Goal: Information Seeking & Learning: Learn about a topic

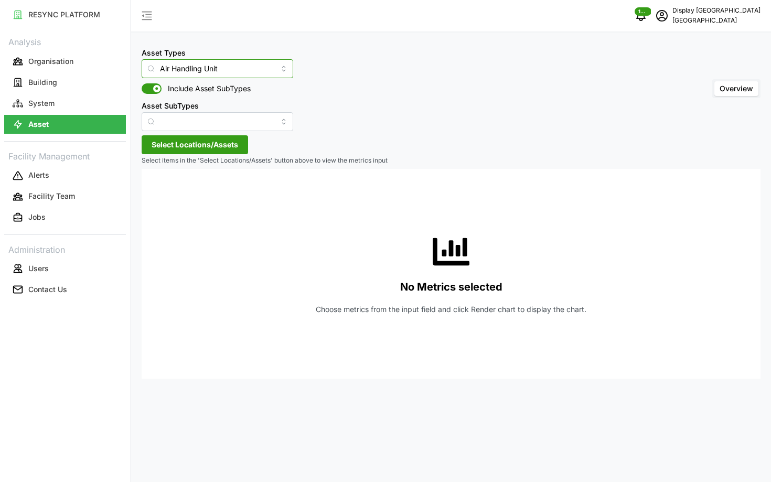
click at [179, 69] on input "Air Handling Unit" at bounding box center [218, 68] width 152 height 19
click at [346, 93] on div "Asset Types Air Handling Unit Include Asset SubTypes Asset SubTypes Overview" at bounding box center [451, 88] width 619 height 85
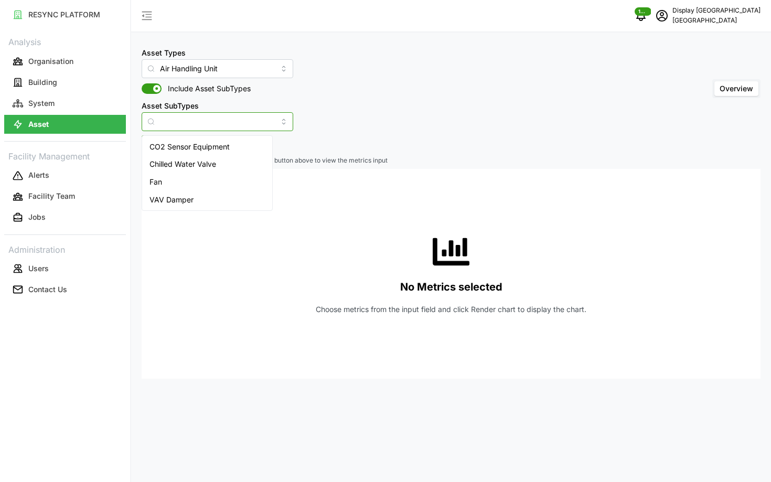
click at [203, 126] on input "Asset SubTypes" at bounding box center [218, 121] width 152 height 19
click at [374, 137] on div "Asset Types Air Handling Unit Include Asset SubTypes Asset SubTypes Overview Se…" at bounding box center [451, 241] width 640 height 482
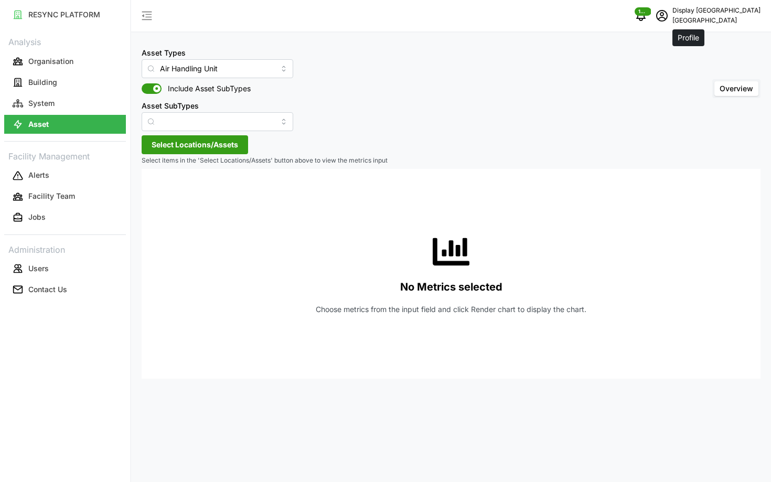
click at [672, 24] on span "schedule" at bounding box center [662, 16] width 20 height 20
click at [680, 76] on button "Logout" at bounding box center [716, 79] width 100 height 18
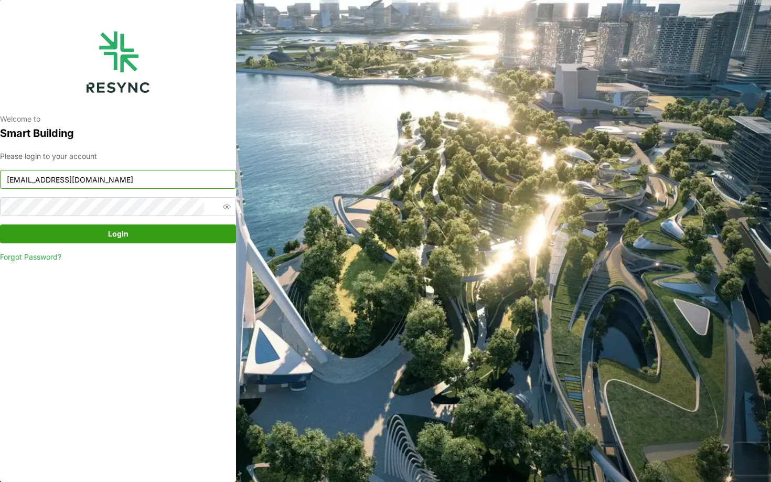
click at [149, 185] on input "south_beach_tower_display@resynctech.com" at bounding box center [118, 179] width 236 height 19
type input "ciputra_display@resynctech.com"
click at [161, 229] on span "Login" at bounding box center [118, 234] width 216 height 18
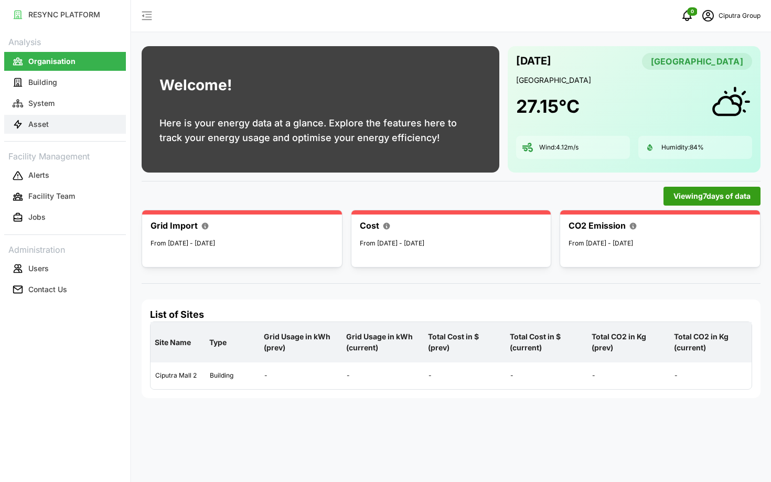
click at [47, 129] on p "Asset" at bounding box center [38, 124] width 20 height 10
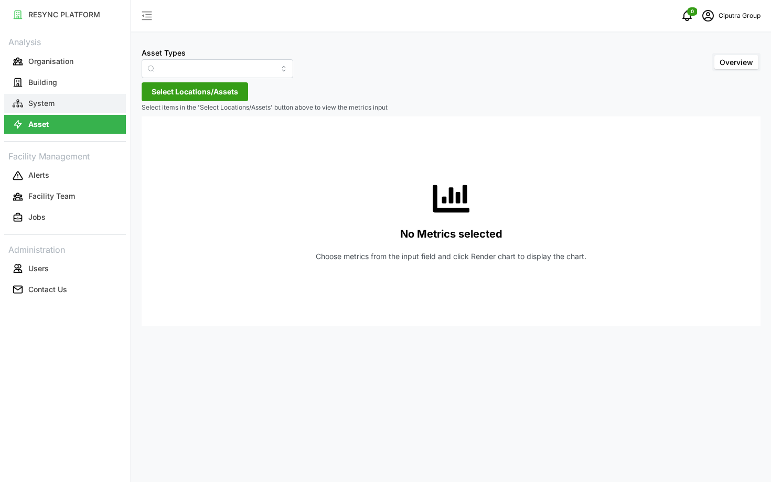
click at [70, 101] on button "System" at bounding box center [65, 103] width 122 height 19
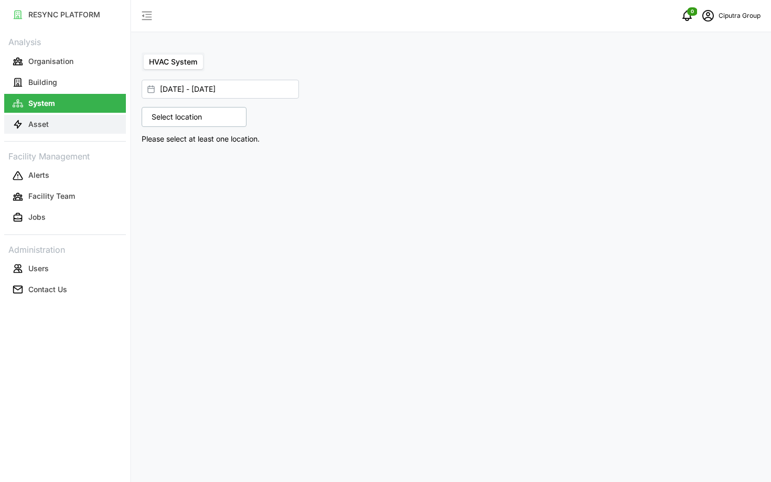
click at [52, 123] on button "Asset" at bounding box center [65, 124] width 122 height 19
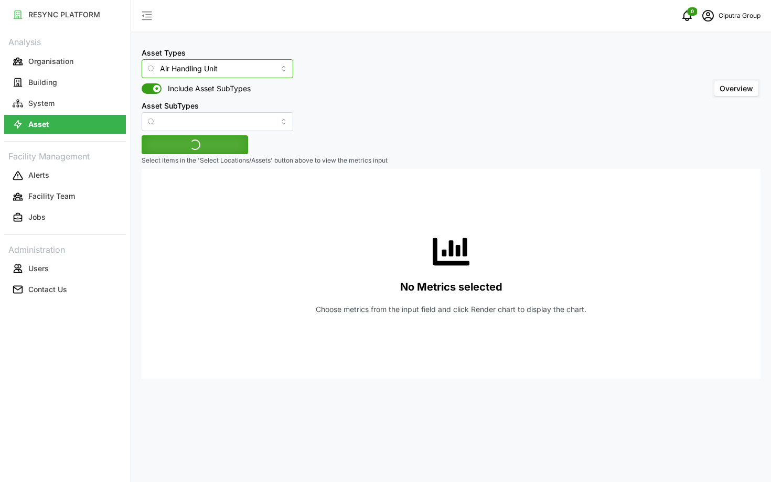
click at [191, 70] on input "Air Handling Unit" at bounding box center [218, 68] width 152 height 19
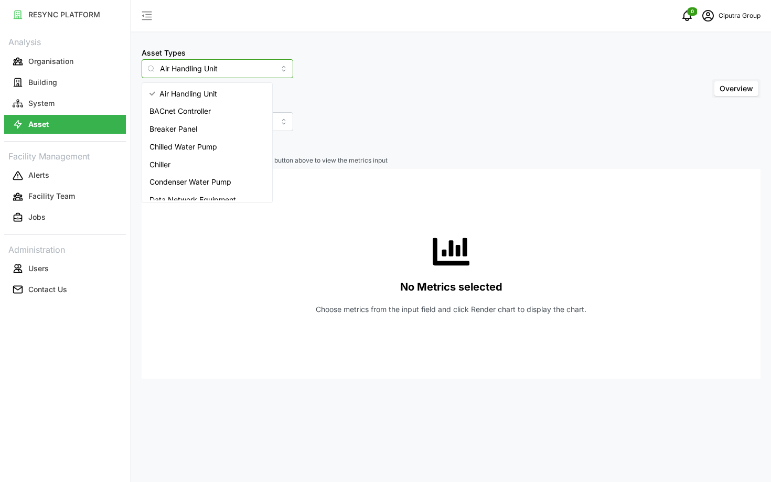
click at [198, 159] on div "Chiller" at bounding box center [207, 165] width 126 height 18
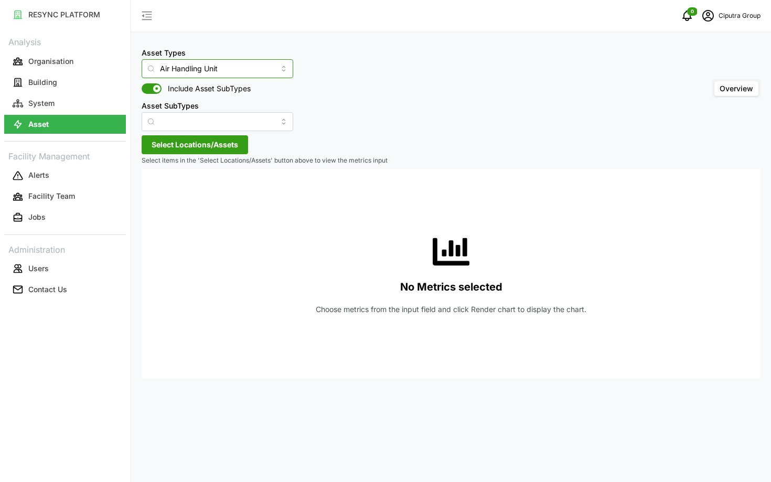
type input "Chiller"
click at [199, 142] on span "Select Locations/Assets" at bounding box center [195, 145] width 87 height 18
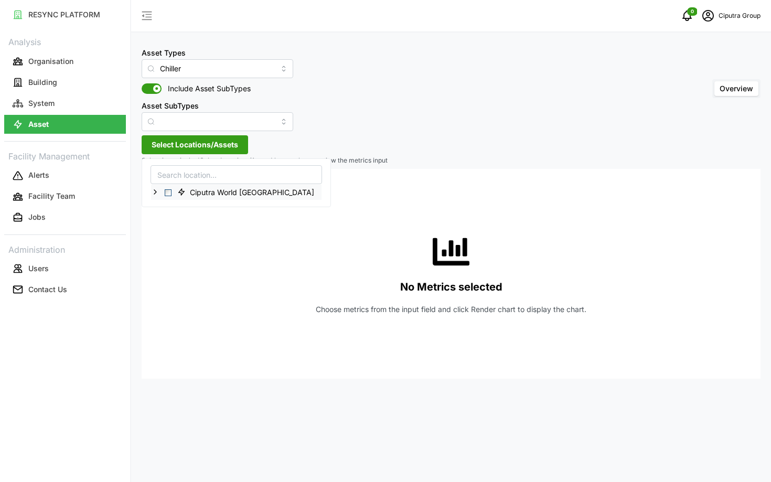
click at [170, 189] on span "Select Ciputra World Surabaya" at bounding box center [168, 192] width 7 height 7
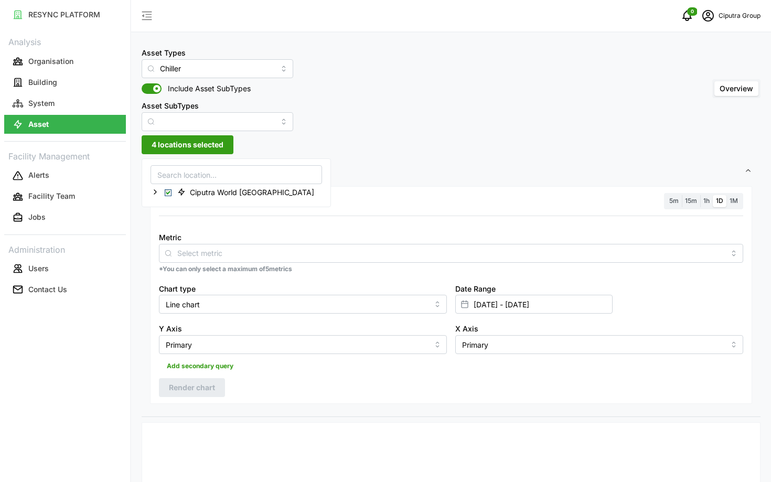
click at [247, 240] on div "Metric" at bounding box center [451, 247] width 584 height 32
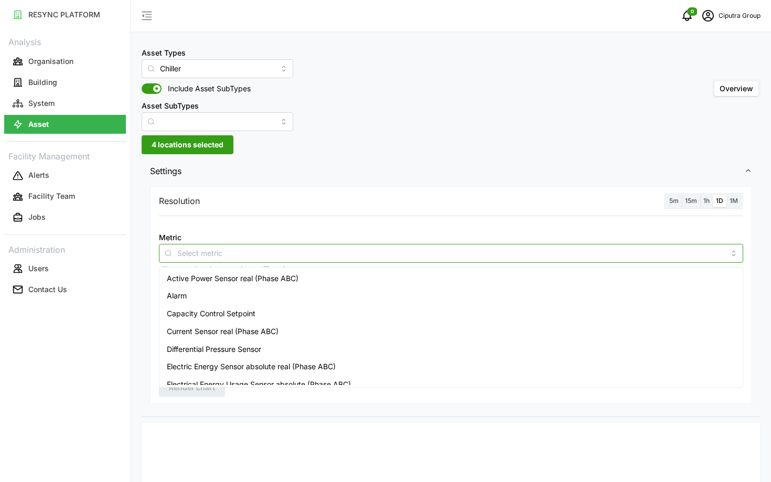
click at [260, 251] on input "Metric" at bounding box center [450, 253] width 547 height 12
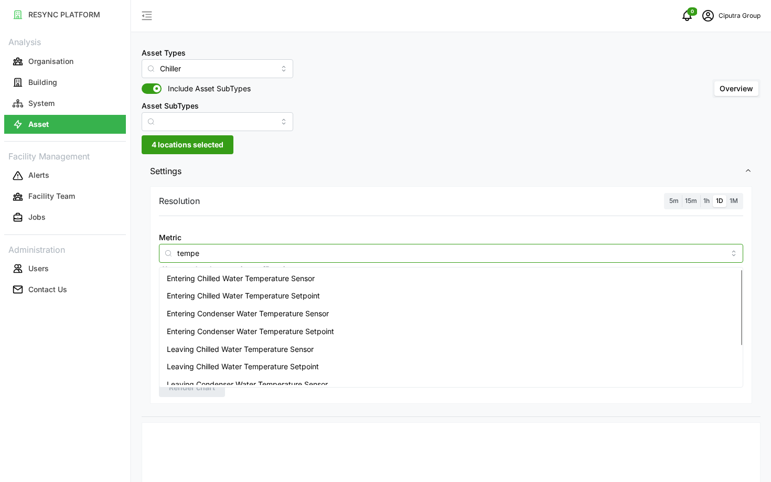
type input "temper"
click at [282, 284] on div "Entering Chilled Water Temperature Sensor" at bounding box center [450, 279] width 579 height 18
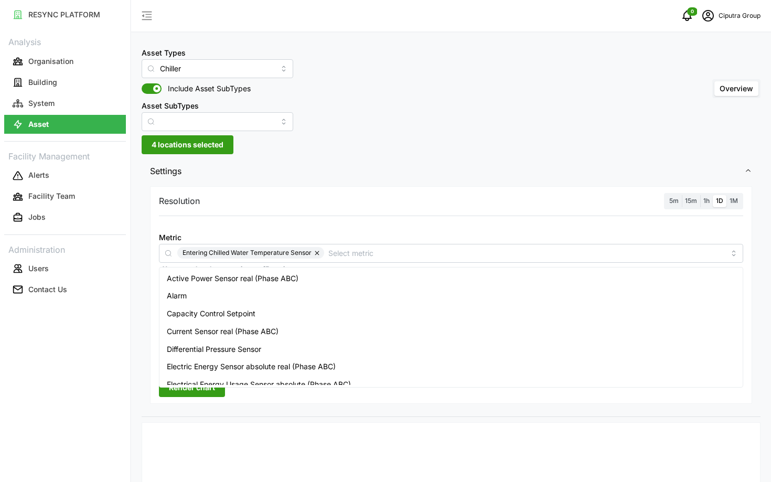
click at [674, 201] on span "5m" at bounding box center [673, 201] width 9 height 8
click at [666, 195] on input "5m" at bounding box center [666, 195] width 0 height 0
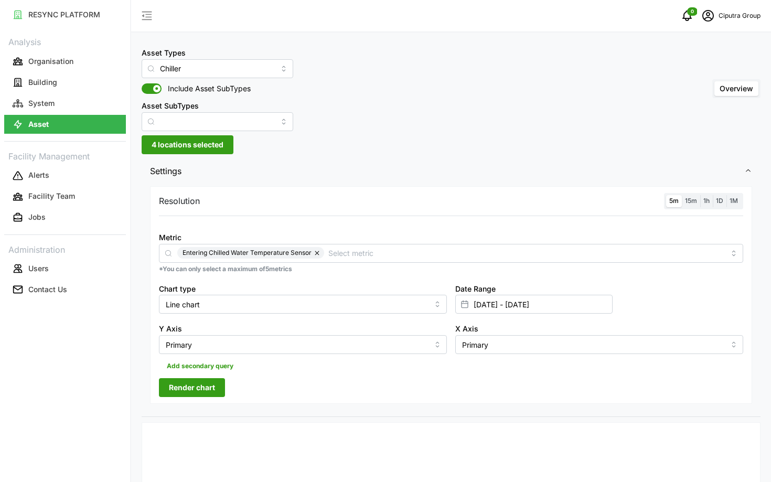
click at [192, 391] on span "Render chart" at bounding box center [192, 388] width 46 height 18
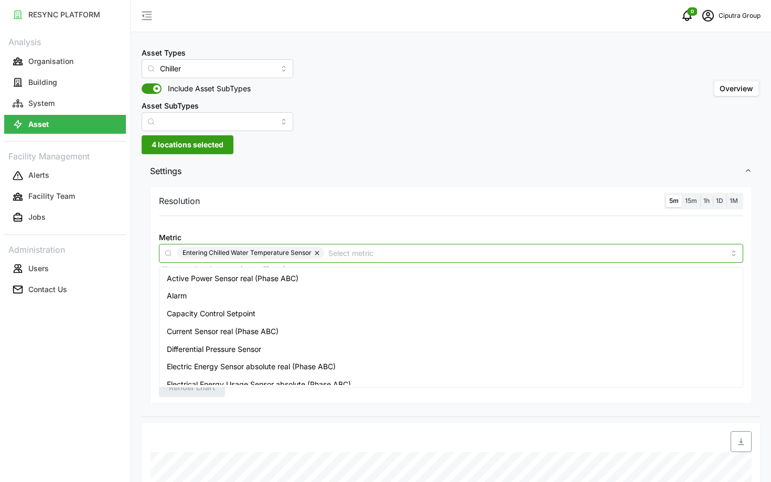
click at [354, 247] on input "Metric" at bounding box center [526, 253] width 396 height 12
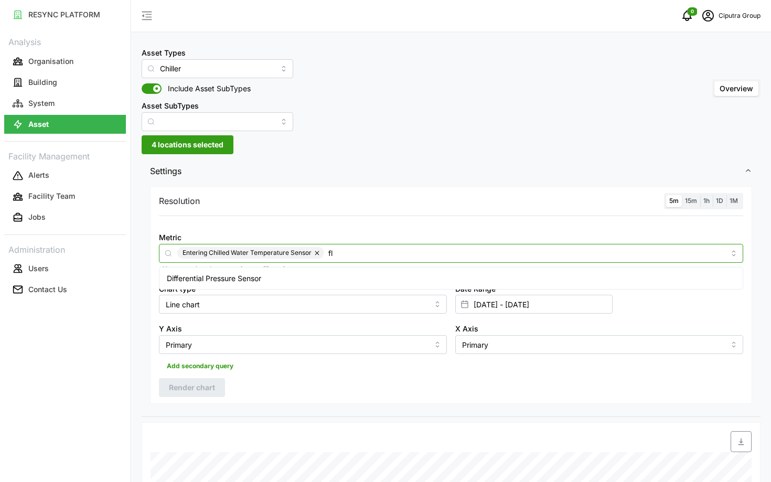
type input "f"
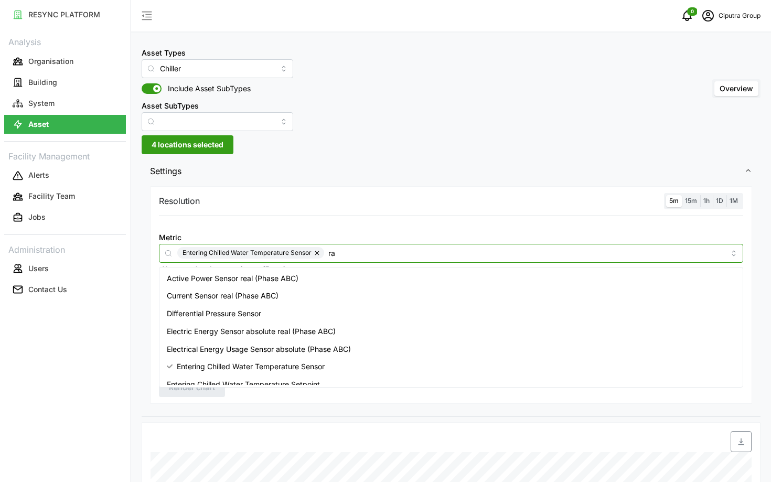
type input "r"
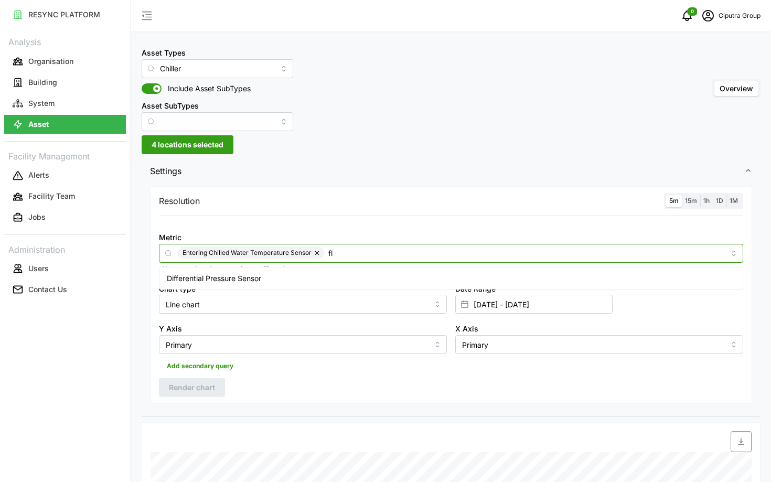
type input "f"
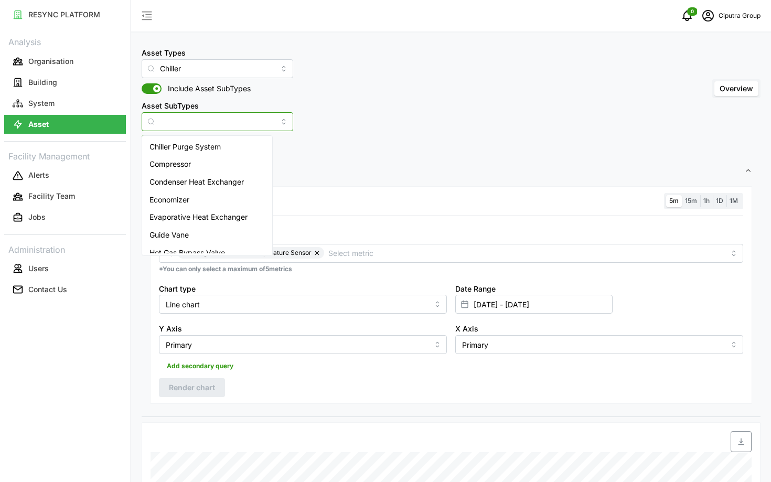
click at [198, 118] on input "Asset SubTypes" at bounding box center [218, 121] width 152 height 19
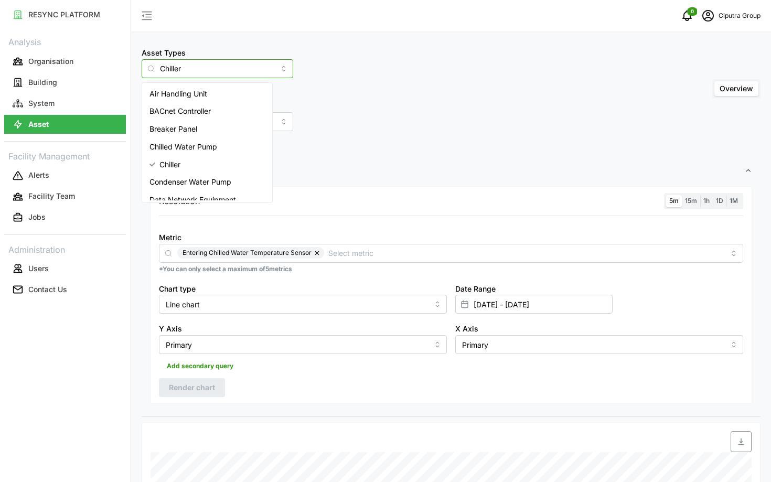
click at [184, 76] on input "Chiller" at bounding box center [218, 68] width 152 height 19
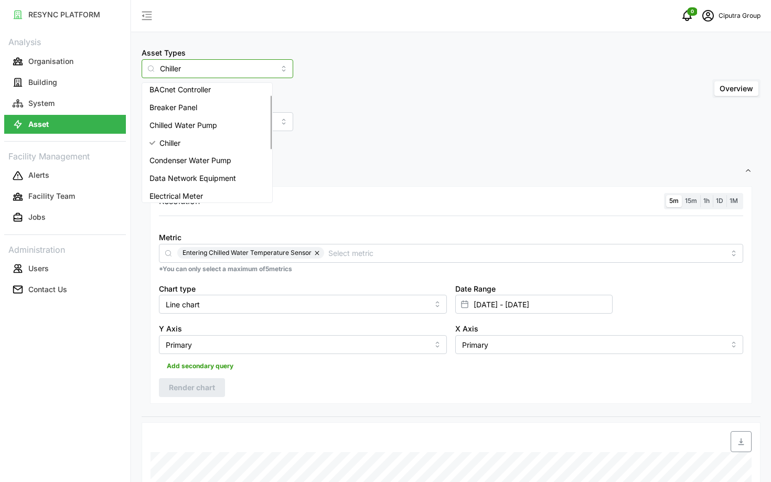
scroll to position [23, 0]
click at [197, 130] on div "Chilled Water Pump" at bounding box center [207, 124] width 126 height 18
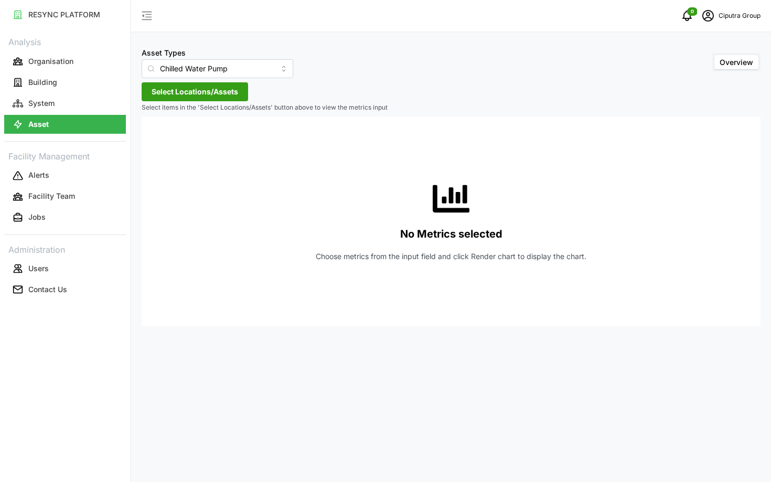
click at [199, 95] on span "Select Locations/Assets" at bounding box center [195, 92] width 87 height 18
click at [170, 138] on span "Select Ciputra World Surabaya" at bounding box center [168, 139] width 7 height 7
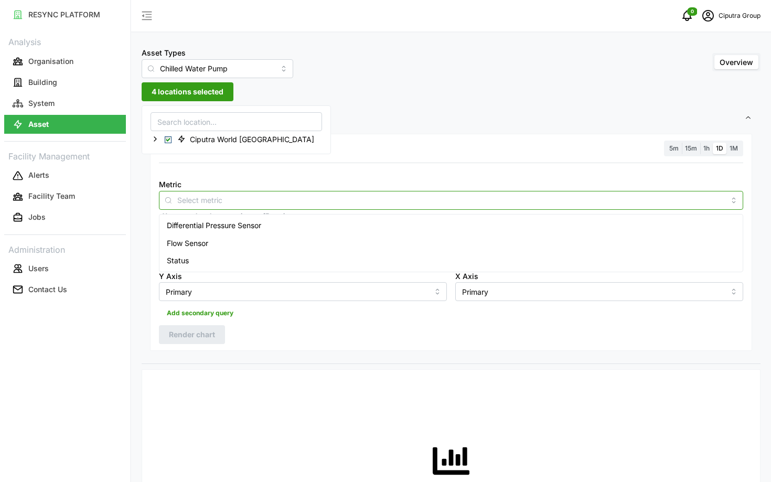
click at [228, 199] on input "Metric" at bounding box center [450, 200] width 547 height 12
click at [239, 246] on div "Flow Sensor" at bounding box center [450, 243] width 579 height 18
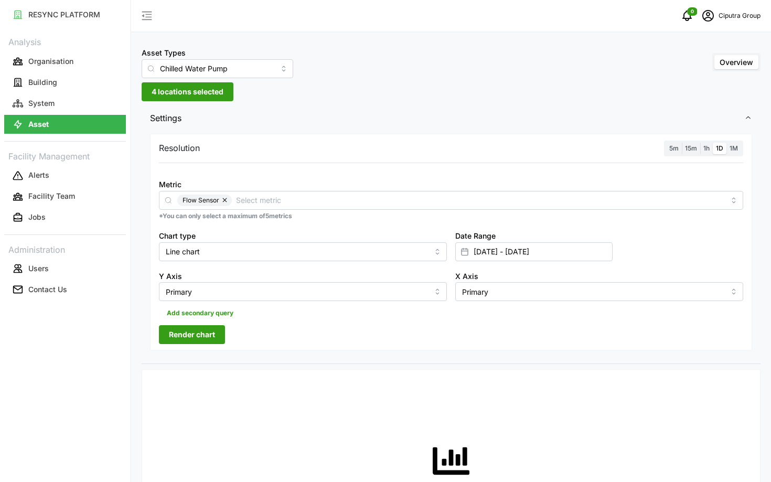
click at [192, 342] on span "Render chart" at bounding box center [192, 335] width 46 height 18
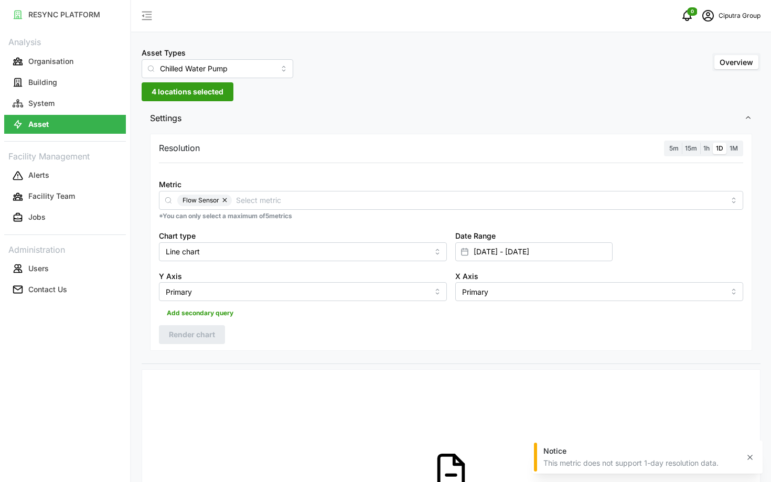
click at [668, 155] on div "5m 15m 1h 1D 1M" at bounding box center [703, 149] width 79 height 16
click at [673, 150] on span "5m" at bounding box center [673, 148] width 9 height 8
click at [666, 143] on input "5m" at bounding box center [666, 143] width 0 height 0
click at [218, 333] on button "Render chart" at bounding box center [192, 334] width 66 height 19
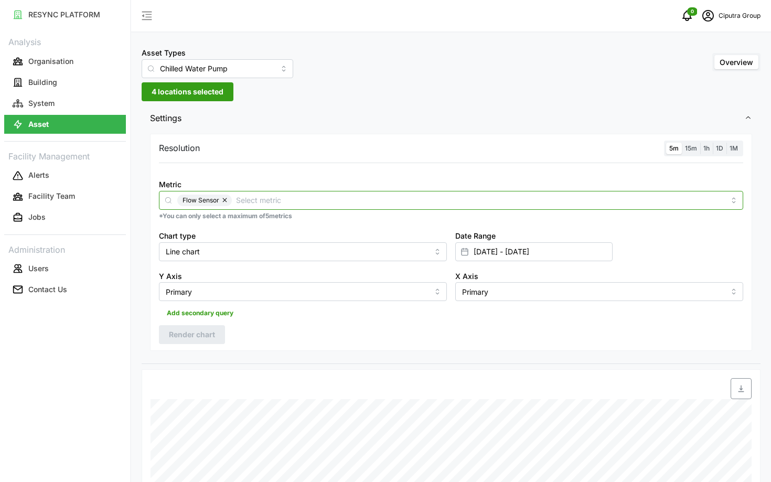
click at [255, 203] on input "Metric" at bounding box center [480, 200] width 489 height 12
click at [251, 230] on span "Differential Pressure Sensor" at bounding box center [214, 226] width 94 height 12
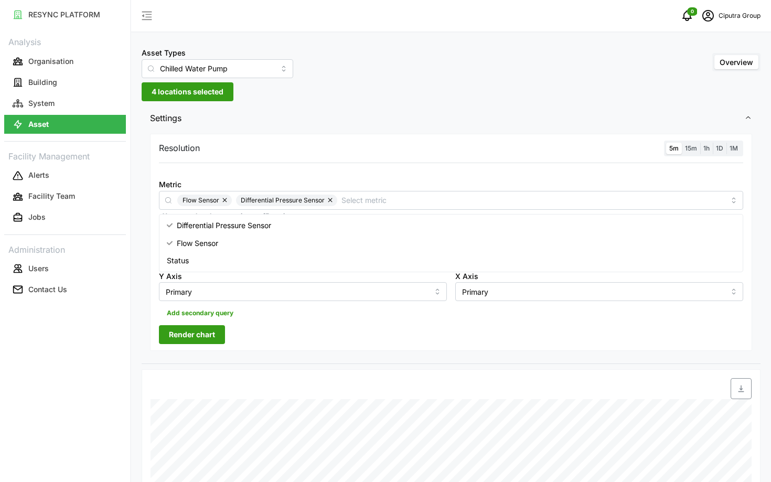
click at [189, 335] on span "Render chart" at bounding box center [192, 335] width 46 height 18
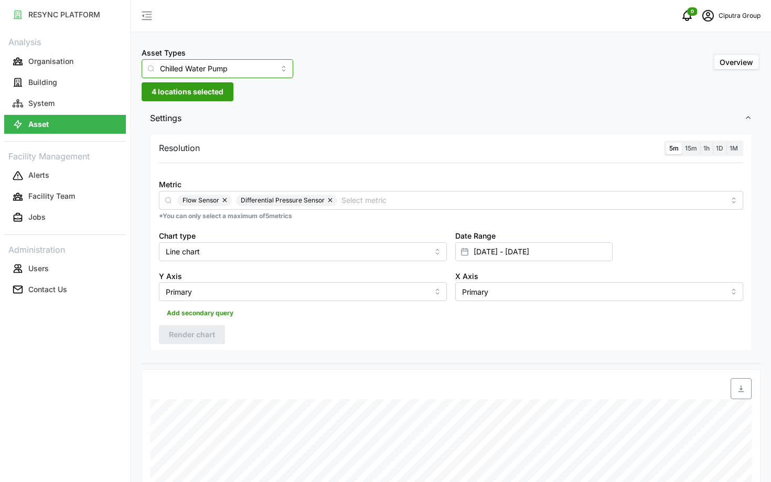
click at [227, 69] on input "Chilled Water Pump" at bounding box center [218, 68] width 152 height 19
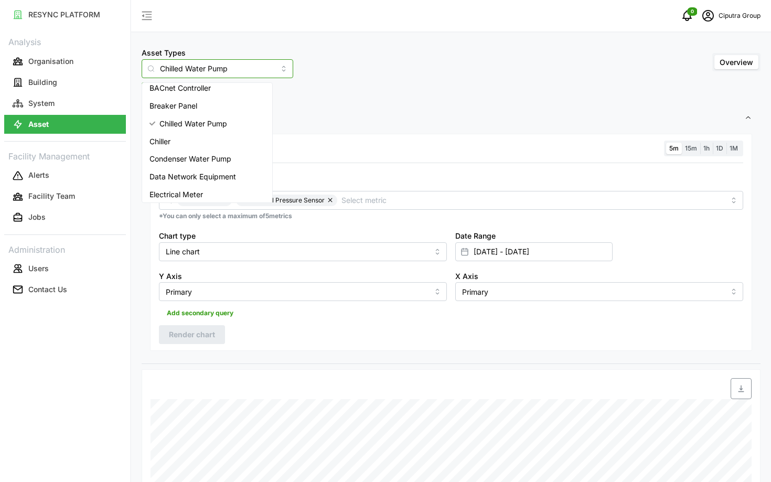
click at [224, 143] on div "Chiller" at bounding box center [207, 142] width 126 height 18
type input "Chiller"
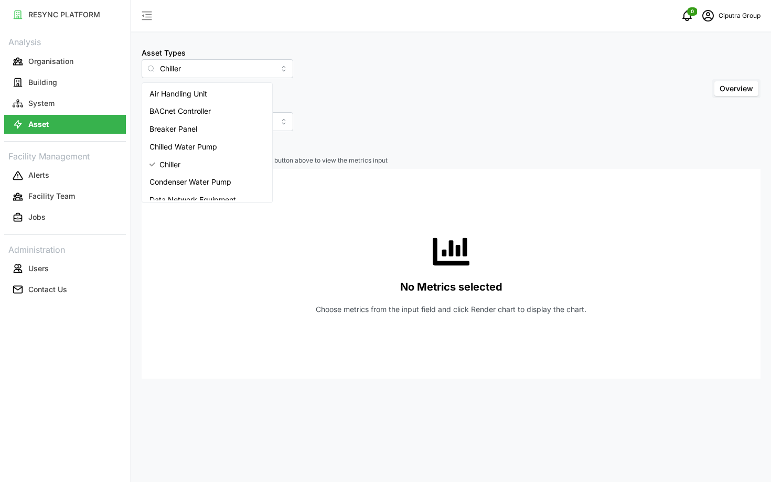
scroll to position [23, 0]
